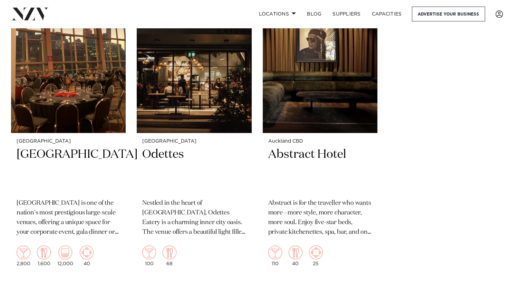
scroll to position [9148, 0]
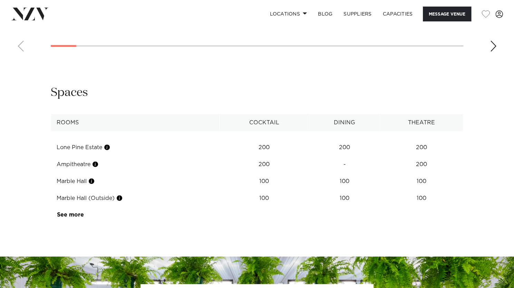
scroll to position [842, 0]
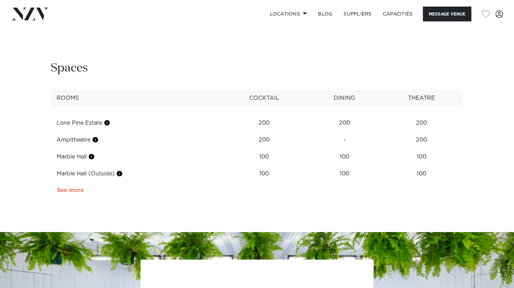
click at [76, 190] on link "See more" at bounding box center [84, 190] width 54 height 6
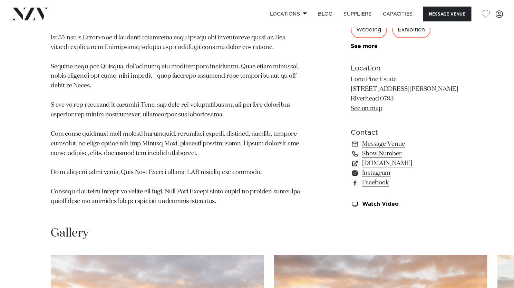
scroll to position [430, 0]
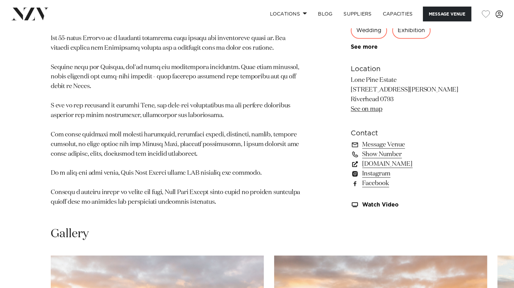
click at [382, 162] on link "lonepineestate.co.nz" at bounding box center [406, 164] width 112 height 10
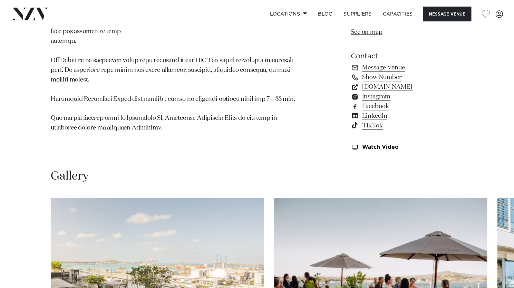
scroll to position [508, 0]
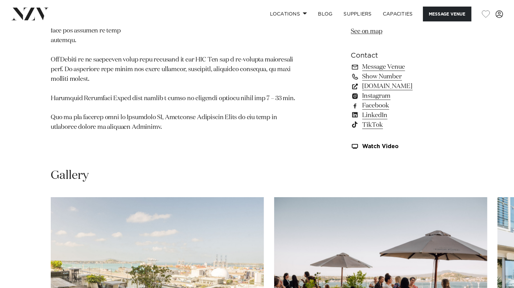
click at [383, 83] on link "generatornz.com" at bounding box center [406, 86] width 112 height 10
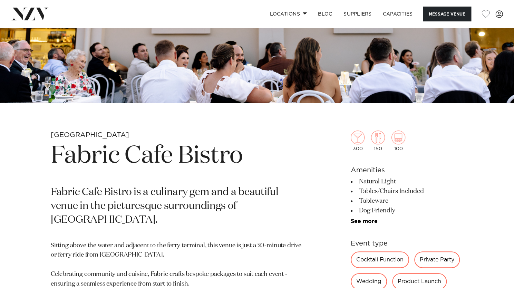
scroll to position [210, 0]
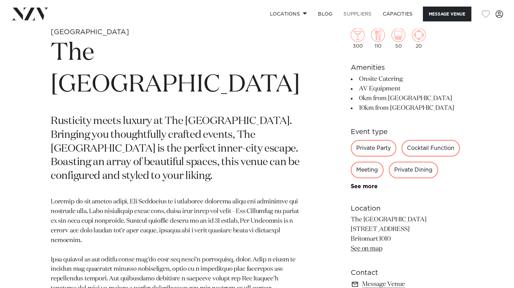
scroll to position [242, 0]
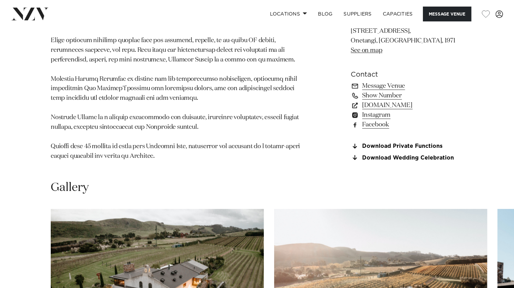
scroll to position [515, 0]
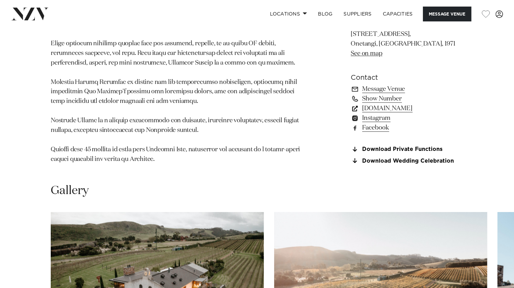
click at [391, 103] on link "tantalus.co.nz" at bounding box center [406, 108] width 112 height 10
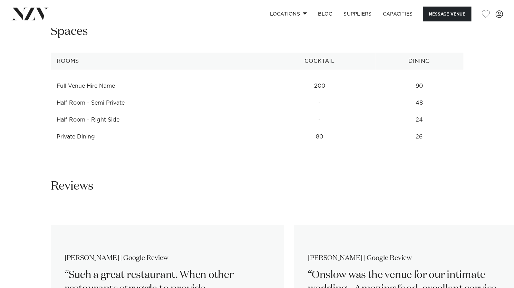
scroll to position [915, 0]
